Goal: Transaction & Acquisition: Purchase product/service

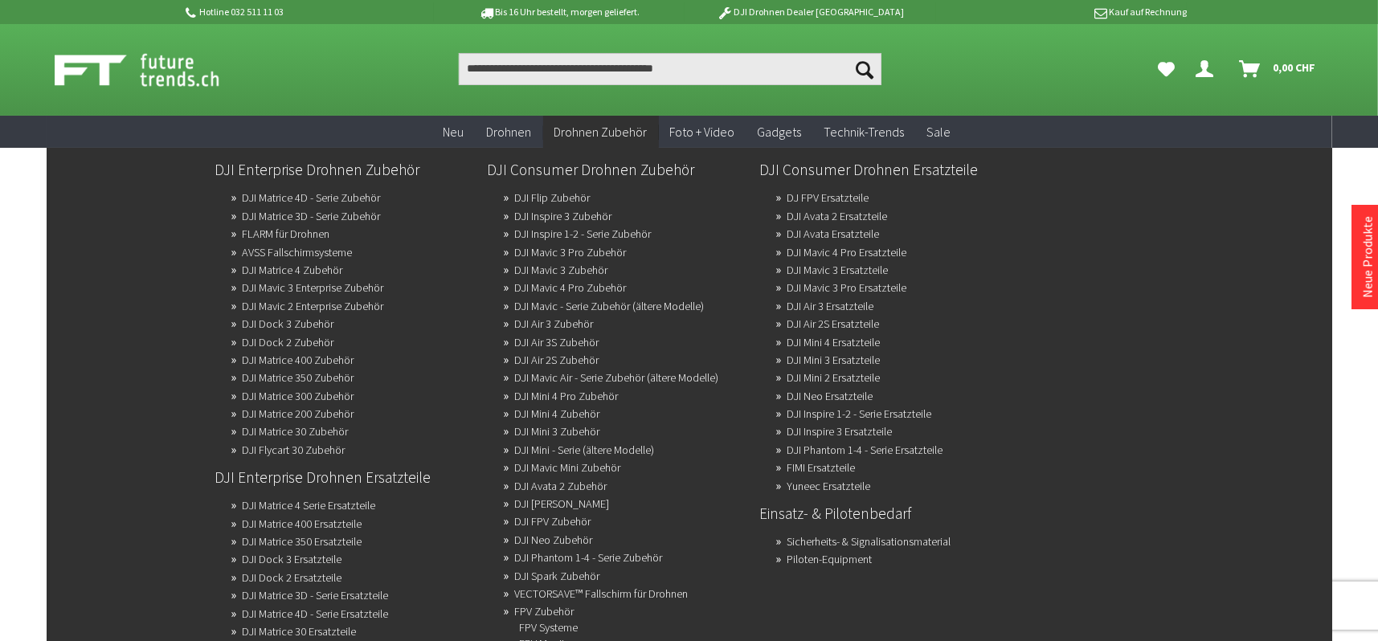
click at [621, 132] on span "Drohnen Zubehör" at bounding box center [601, 132] width 93 height 16
click at [606, 387] on link "DJI Mini 4 Pro Zubehör" at bounding box center [567, 396] width 104 height 23
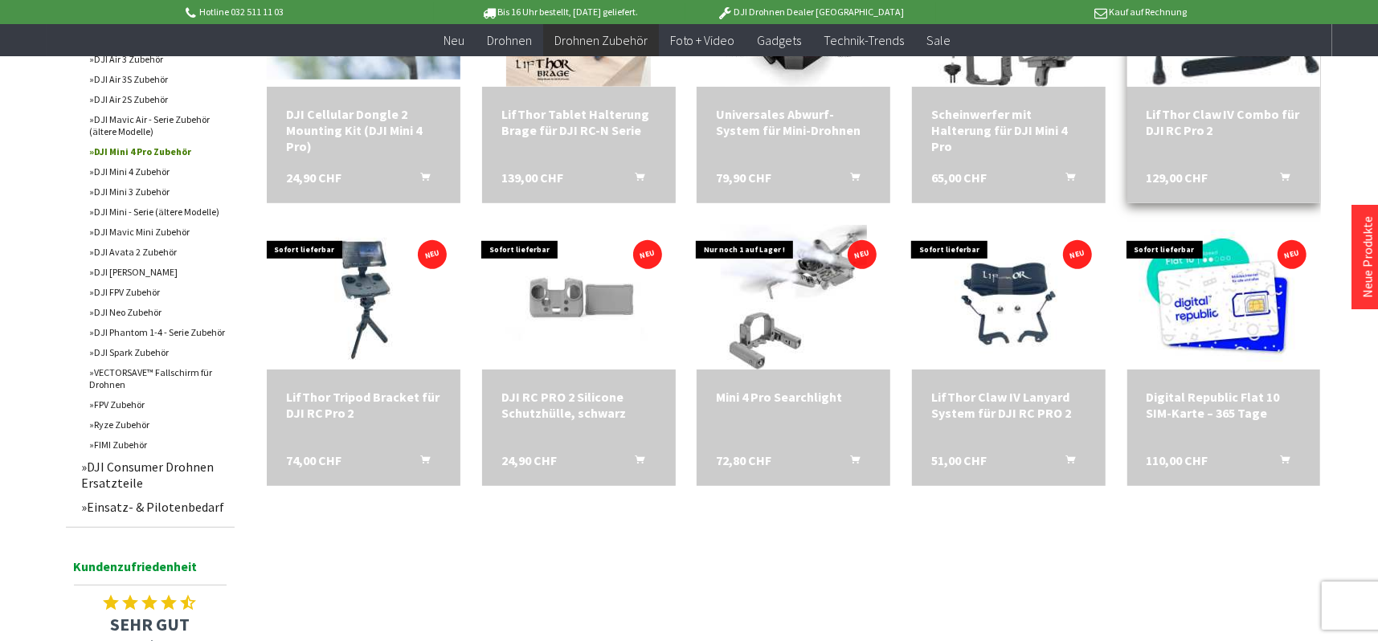
scroll to position [723, 0]
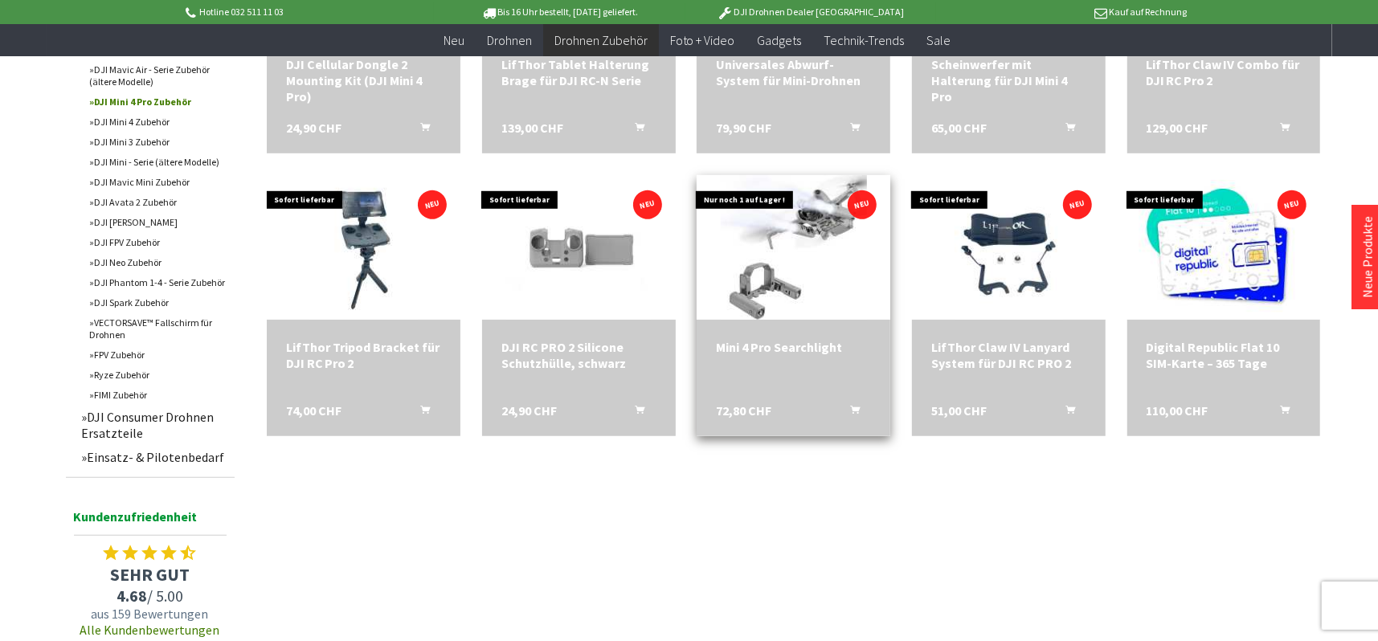
click at [819, 395] on div "Mini 4 Pro Searchlight 72,80 CHF In den Warenkorb" at bounding box center [794, 378] width 194 height 117
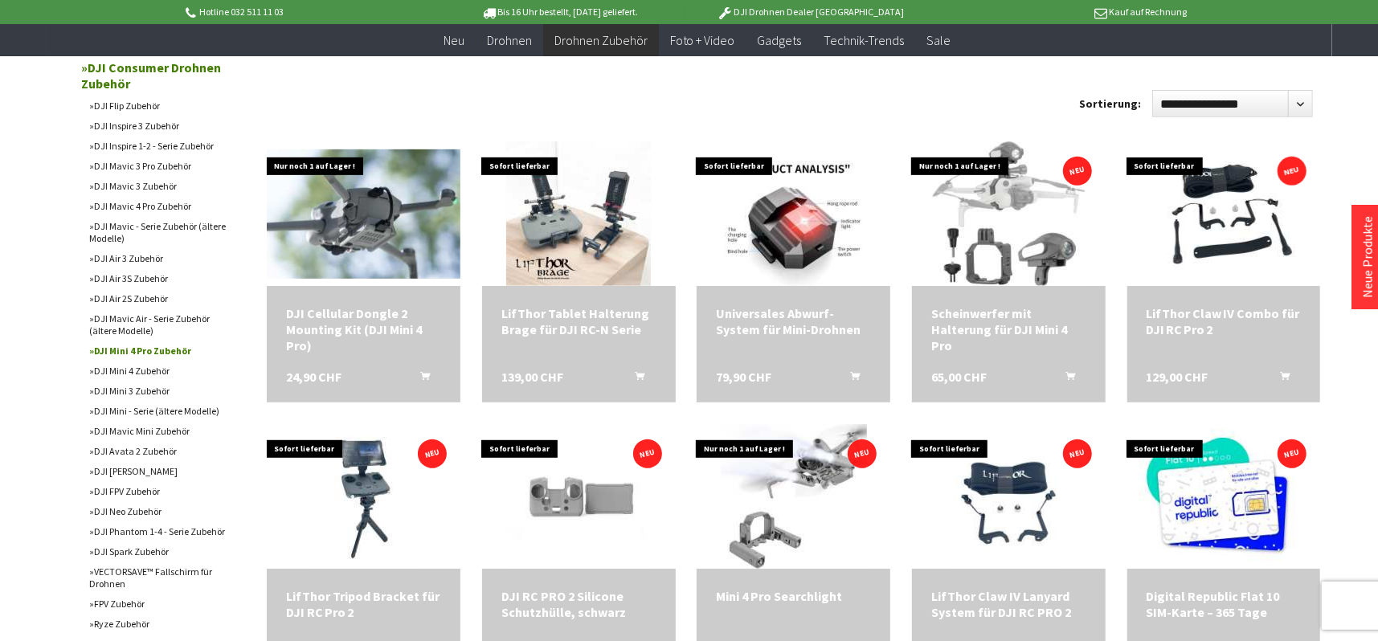
scroll to position [482, 0]
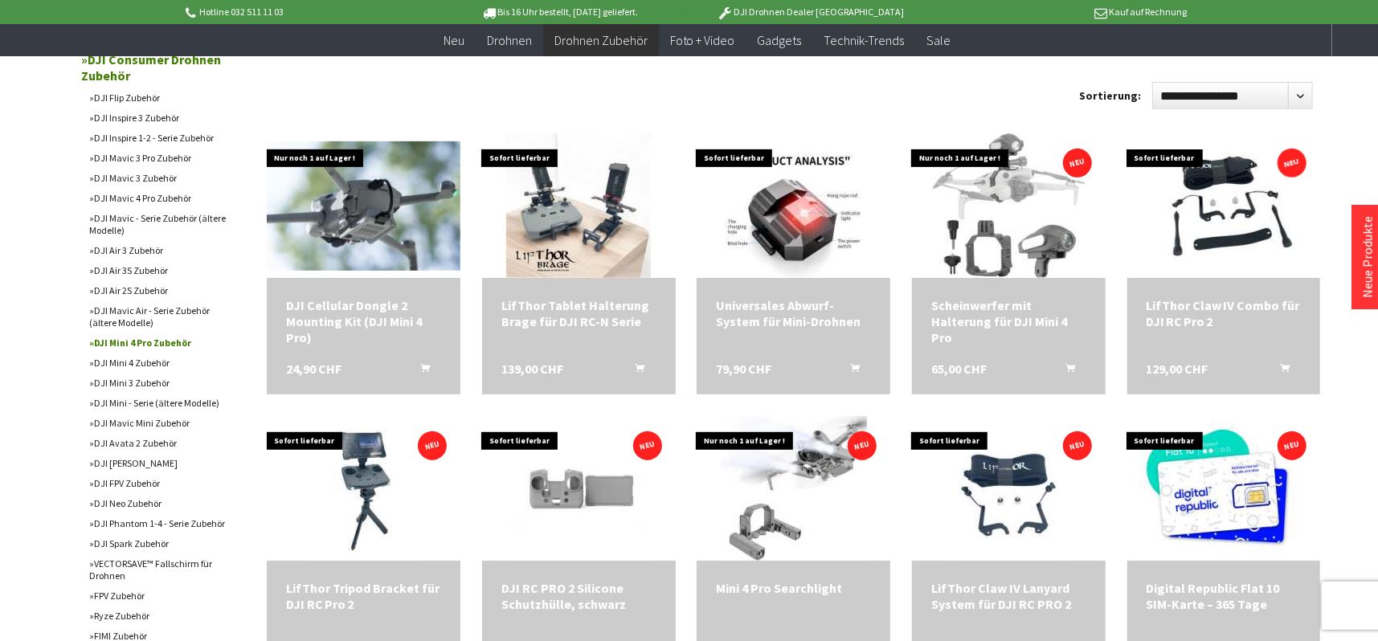
click at [142, 506] on link "DJI Neo Zubehör" at bounding box center [158, 503] width 153 height 20
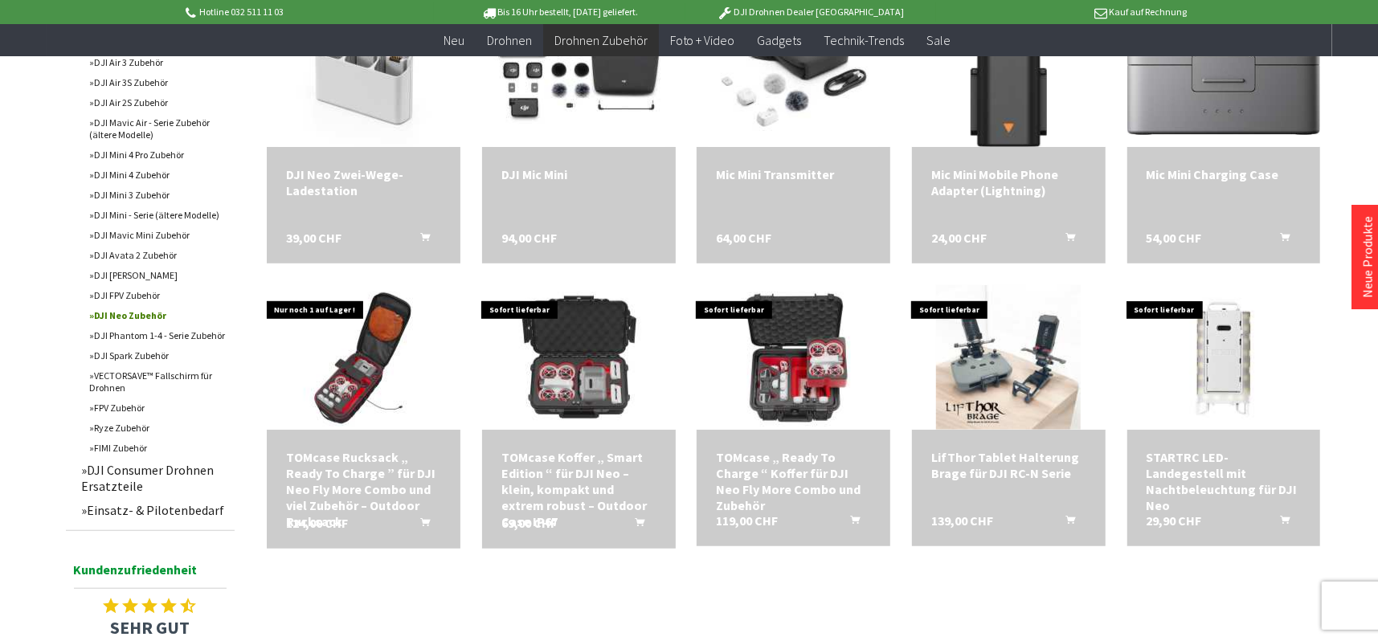
scroll to position [643, 0]
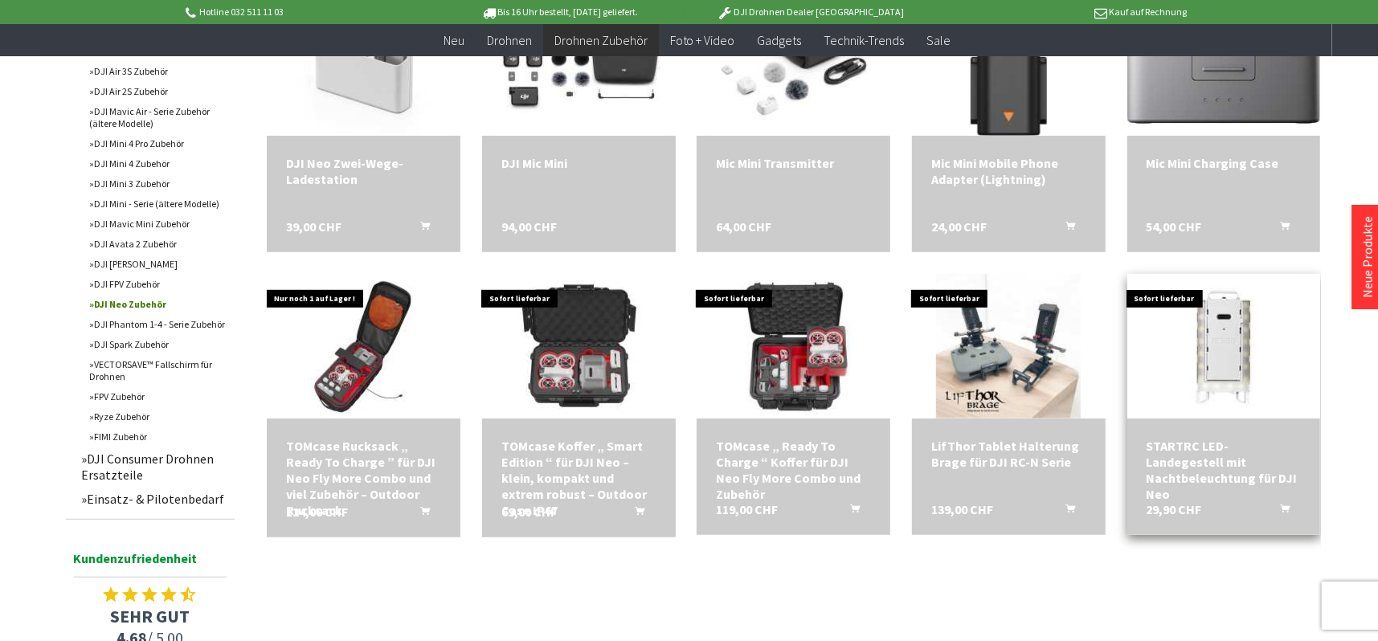
click at [1224, 438] on div "STARTRC LED-Landegestell mit Nachtbeleuchtung für DJI Neo" at bounding box center [1224, 470] width 155 height 64
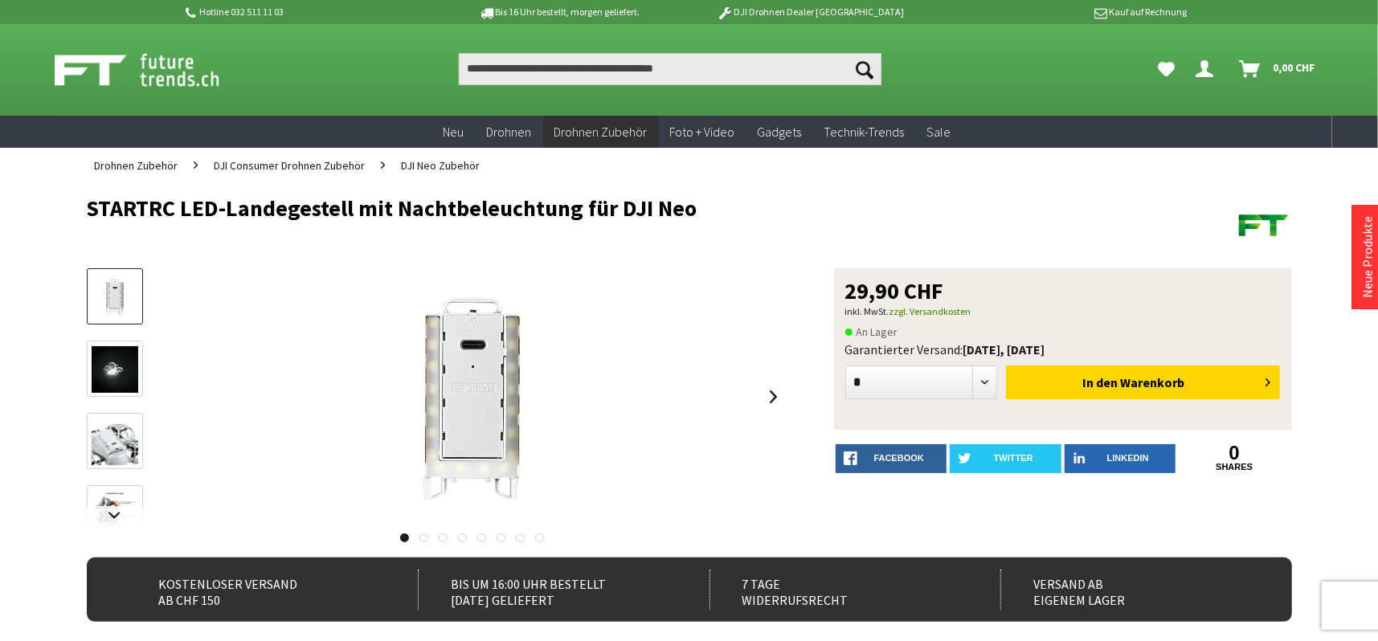
click at [110, 372] on img at bounding box center [115, 369] width 47 height 47
